Goal: Task Accomplishment & Management: Use online tool/utility

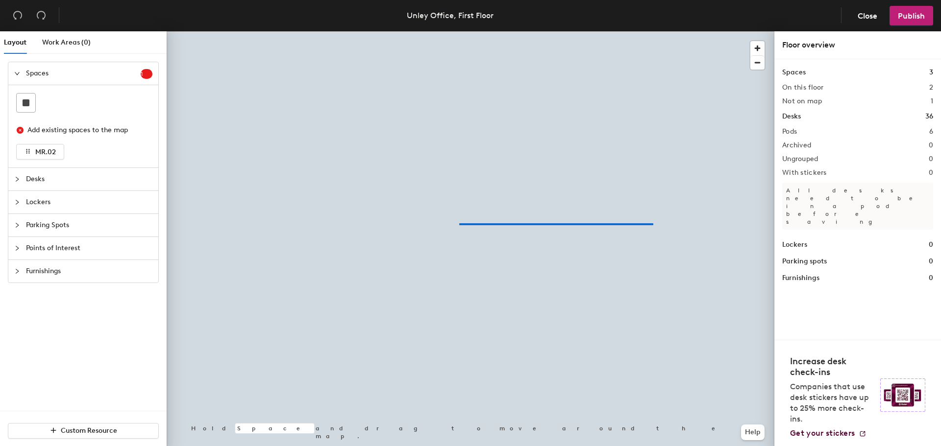
click at [459, 31] on div at bounding box center [471, 31] width 608 height 0
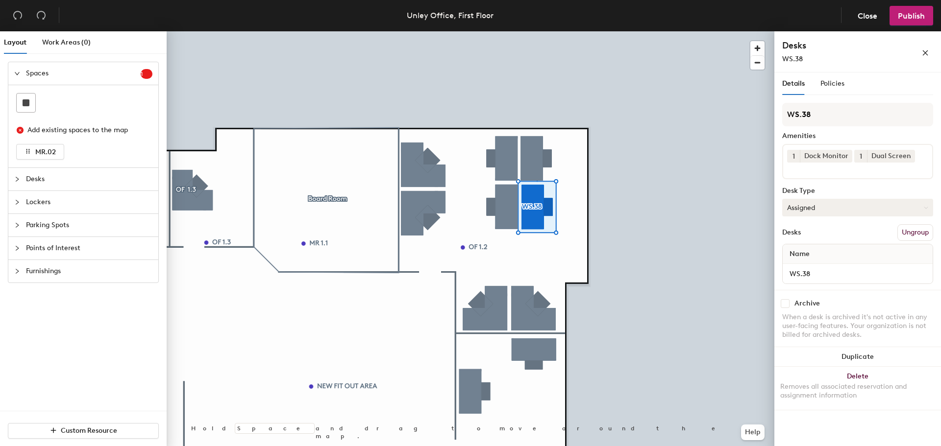
drag, startPoint x: 821, startPoint y: 206, endPoint x: 816, endPoint y: 215, distance: 10.1
click at [820, 206] on button "Assigned" at bounding box center [857, 208] width 151 height 18
drag, startPoint x: 813, startPoint y: 266, endPoint x: 782, endPoint y: 263, distance: 32.0
click at [813, 266] on div "Hoteled" at bounding box center [832, 267] width 98 height 15
click at [800, 204] on button "Assigned" at bounding box center [857, 208] width 151 height 18
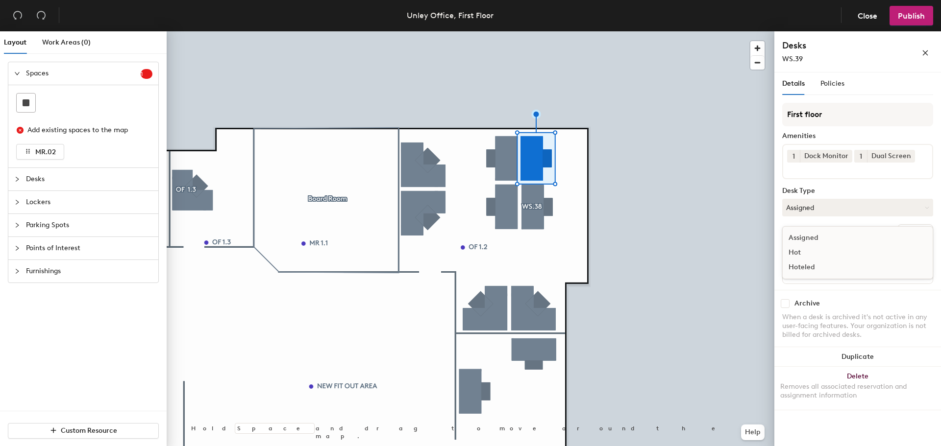
drag, startPoint x: 813, startPoint y: 265, endPoint x: 808, endPoint y: 260, distance: 6.2
click at [812, 265] on div "Hoteled" at bounding box center [832, 267] width 98 height 15
click at [913, 15] on span "Publish" at bounding box center [911, 15] width 27 height 9
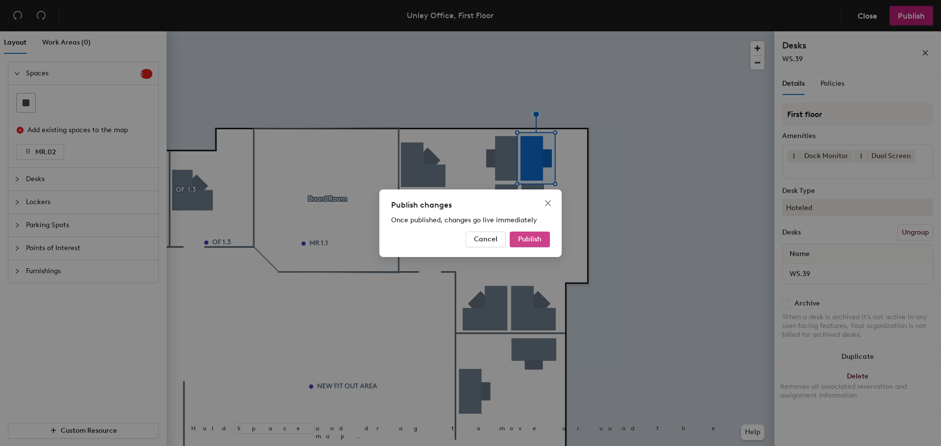
click at [522, 239] on span "Publish" at bounding box center [530, 239] width 24 height 8
